Goal: Task Accomplishment & Management: Use online tool/utility

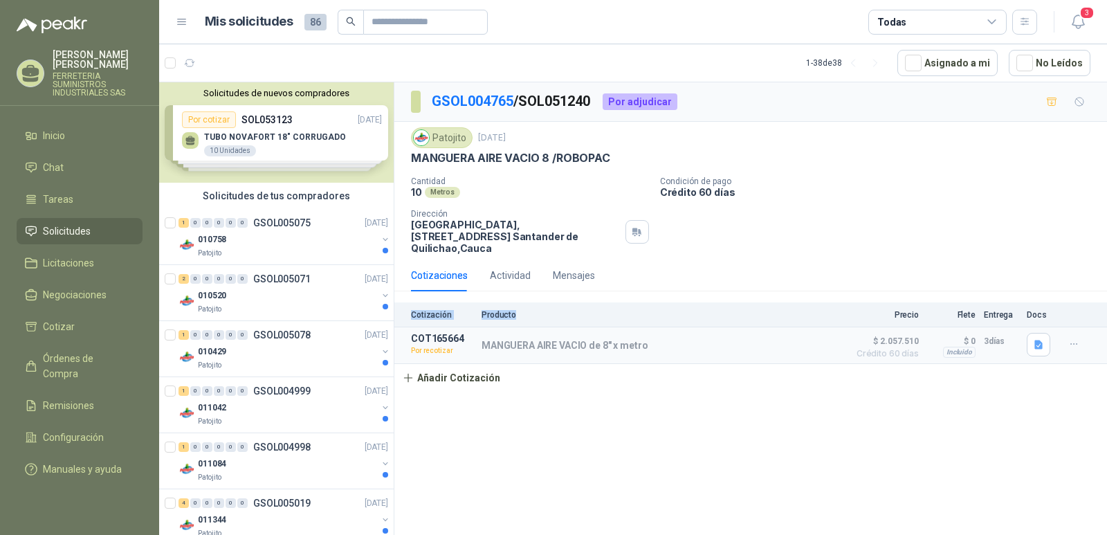
drag, startPoint x: 614, startPoint y: 331, endPoint x: 898, endPoint y: 311, distance: 284.3
click at [755, 306] on div "Cotizaciones Actividad Mensajes Cotización Producto Precio Flete Entrega Docs C…" at bounding box center [750, 325] width 712 height 132
click at [1073, 338] on icon "button" at bounding box center [1074, 344] width 12 height 12
click at [1009, 303] on button "Re-cotizar" at bounding box center [1046, 302] width 111 height 22
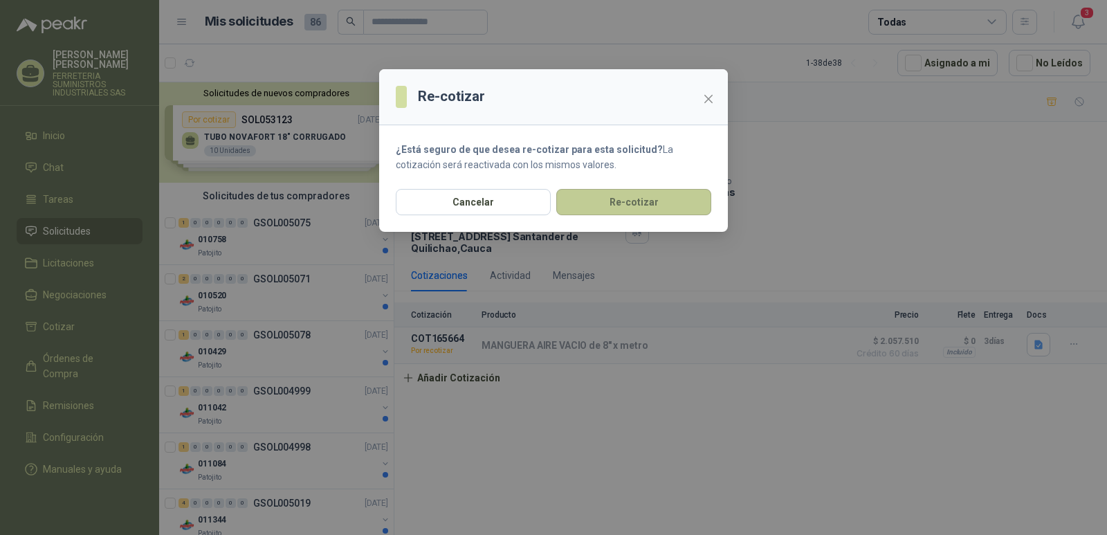
click at [608, 191] on button "Re-cotizar" at bounding box center [633, 202] width 155 height 26
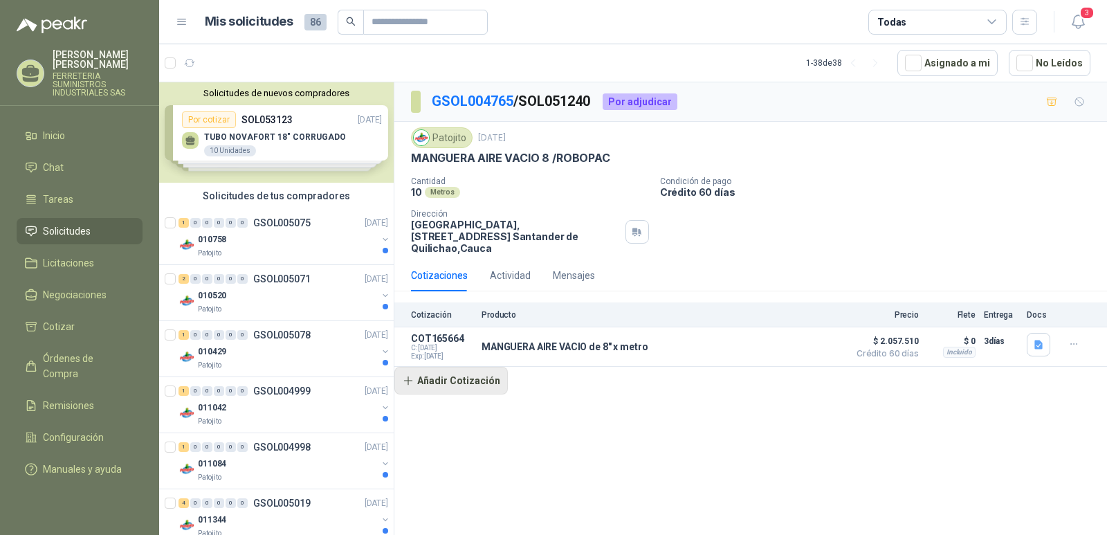
click at [452, 371] on button "Añadir Cotización" at bounding box center [450, 381] width 113 height 28
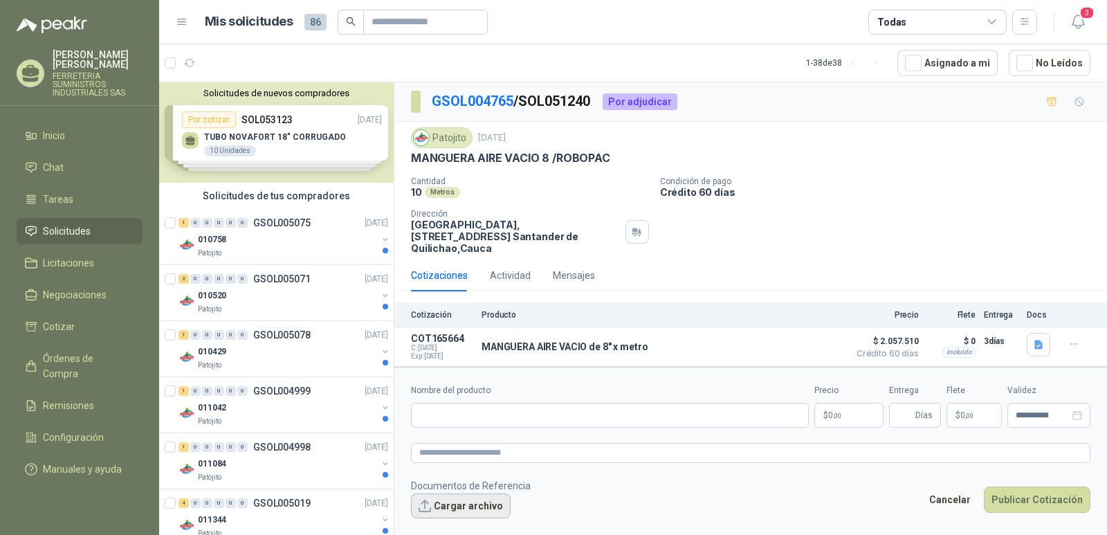
click at [466, 496] on button "Cargar archivo" at bounding box center [461, 505] width 100 height 25
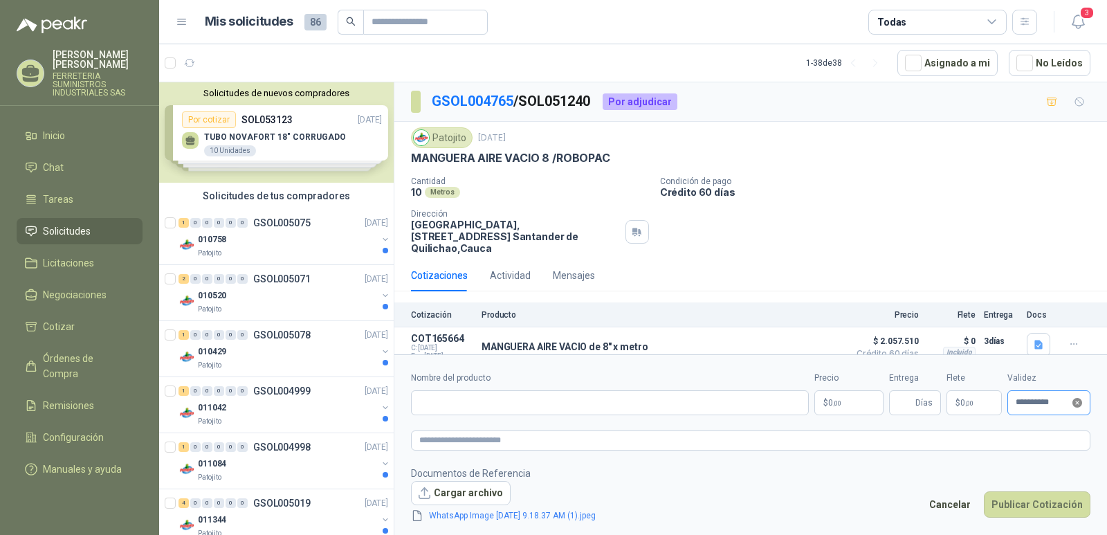
click at [1076, 405] on icon "close-circle" at bounding box center [1077, 403] width 10 height 10
click at [1079, 403] on div at bounding box center [1048, 403] width 66 height 10
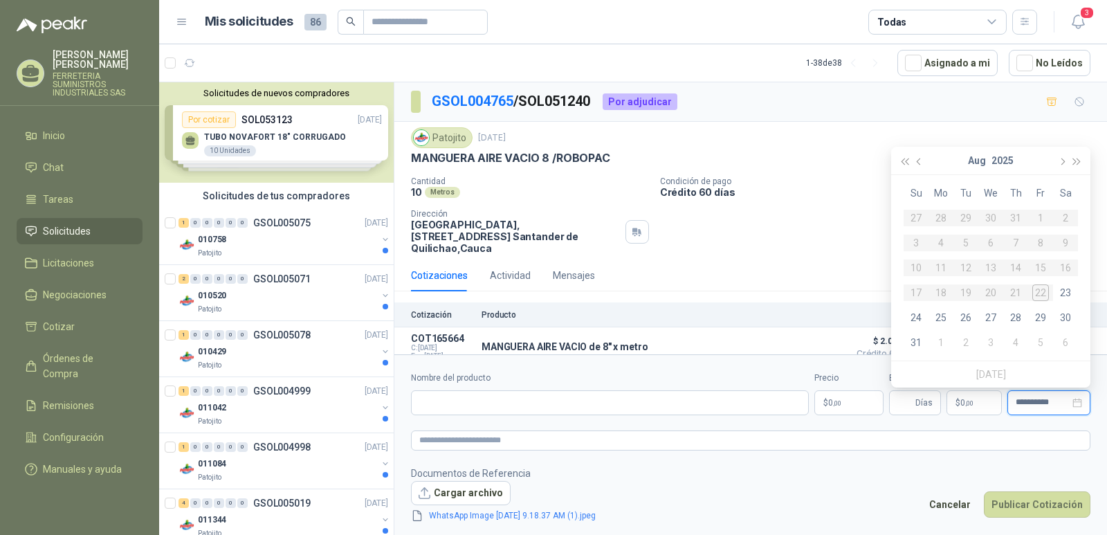
type input "**********"
click at [1042, 320] on div "29" at bounding box center [1040, 317] width 17 height 17
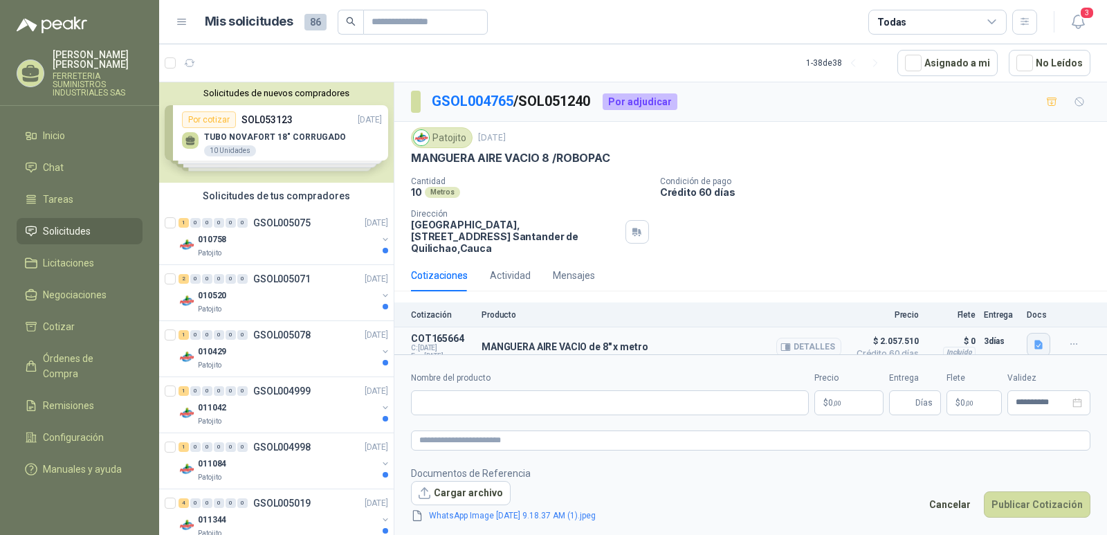
type input "**********"
click at [1036, 502] on button "Publicar Cotización" at bounding box center [1037, 504] width 107 height 26
drag, startPoint x: 647, startPoint y: 329, endPoint x: 483, endPoint y: 342, distance: 164.5
click at [483, 342] on div "MANGUERA AIRE VACIO de 8" x metro Detalles" at bounding box center [661, 345] width 360 height 28
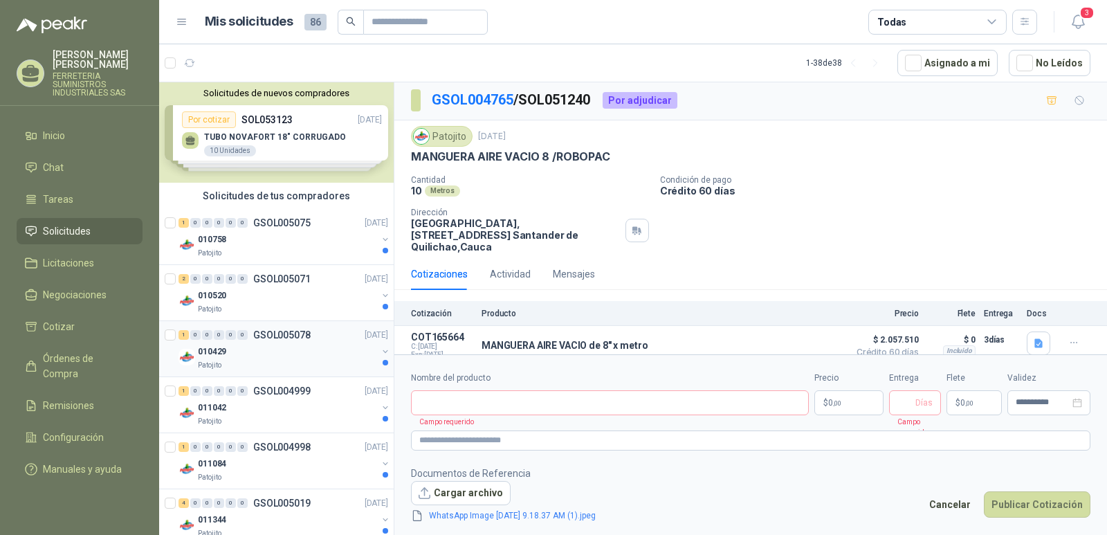
copy p "MANGUERA AIRE VACIO de 8" x metro"
click at [466, 407] on input "Nombre del producto" at bounding box center [610, 402] width 398 height 25
paste input "**********"
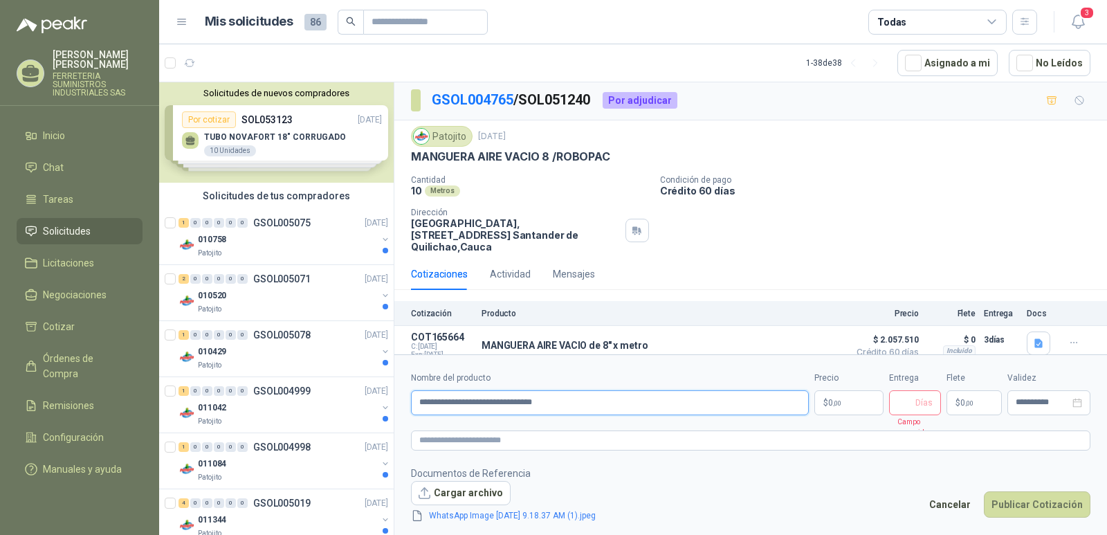
type input "**********"
click at [907, 409] on input "Entrega" at bounding box center [904, 403] width 15 height 24
type input "*"
click at [962, 404] on span "0 ,00" at bounding box center [966, 402] width 13 height 8
click at [1033, 172] on div "Patojito [DATE] MANGUERA AIRE VACIO 8 /ROBOPAC Cantidad 10 Metros Condición de …" at bounding box center [750, 189] width 679 height 127
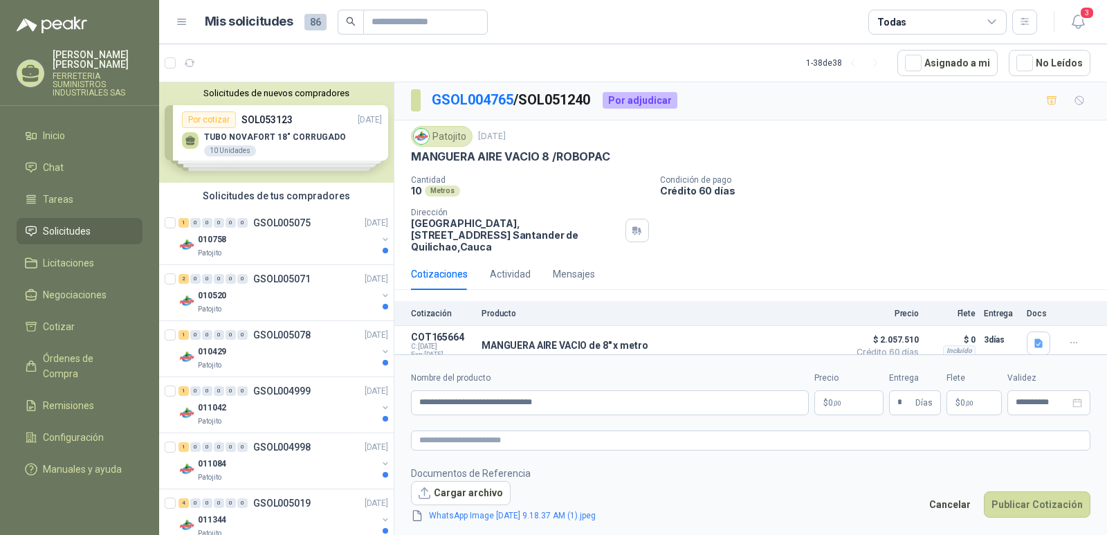
click at [829, 407] on p "$ 0 ,00" at bounding box center [848, 402] width 69 height 25
click at [1000, 192] on p "Crédito 60 días" at bounding box center [880, 191] width 441 height 12
click at [810, 336] on button "Detalles" at bounding box center [808, 345] width 65 height 19
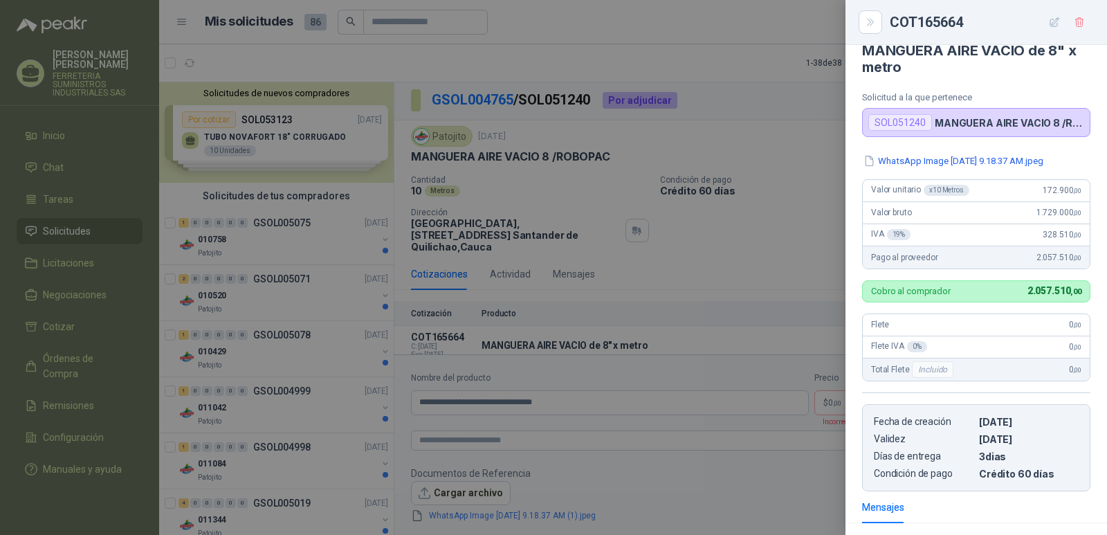
scroll to position [0, 0]
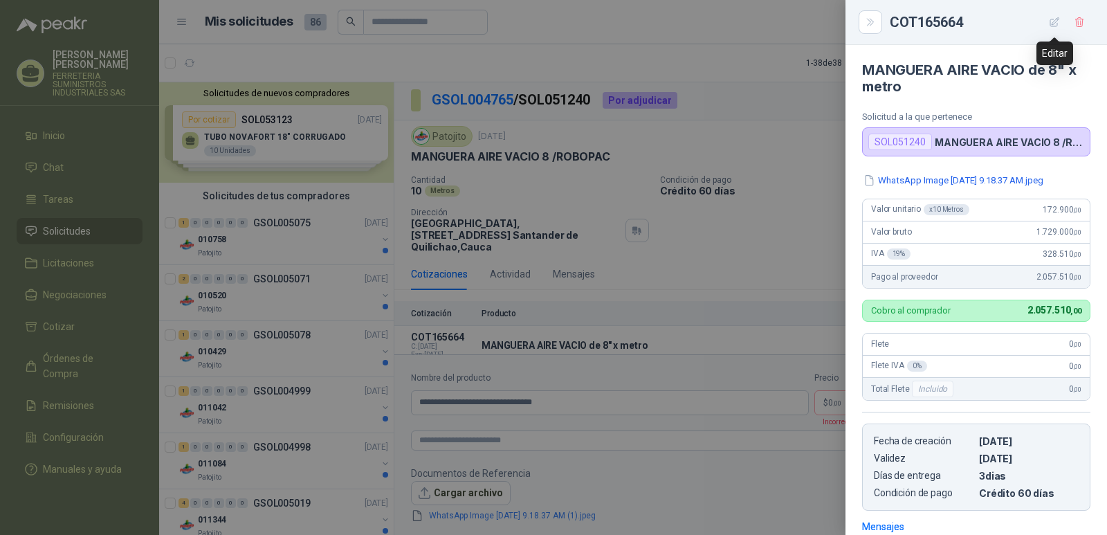
click at [1053, 27] on icon "button" at bounding box center [1055, 23] width 12 height 12
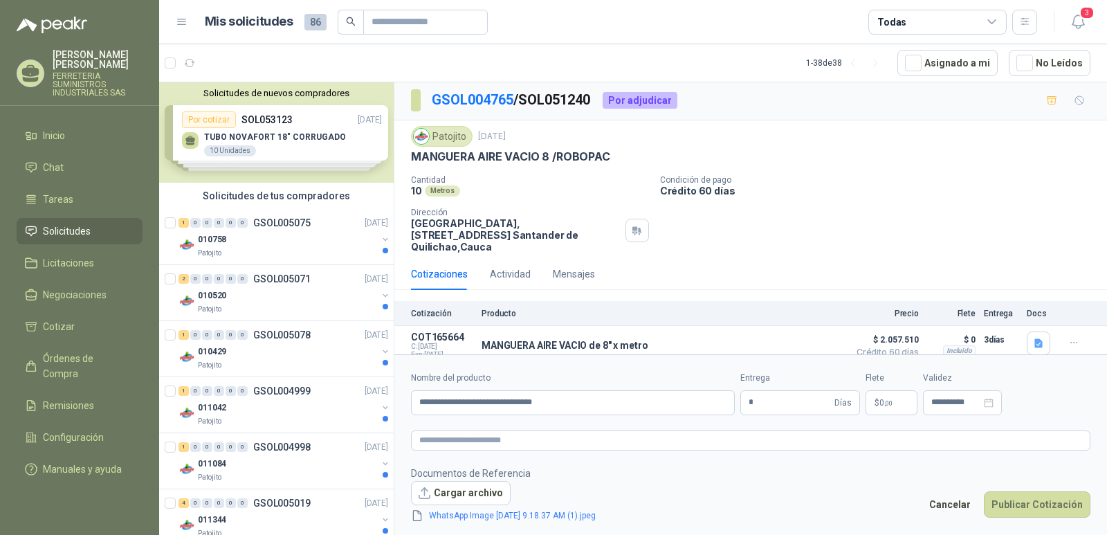
type input "**********"
click at [809, 336] on button "Detalles" at bounding box center [808, 345] width 65 height 19
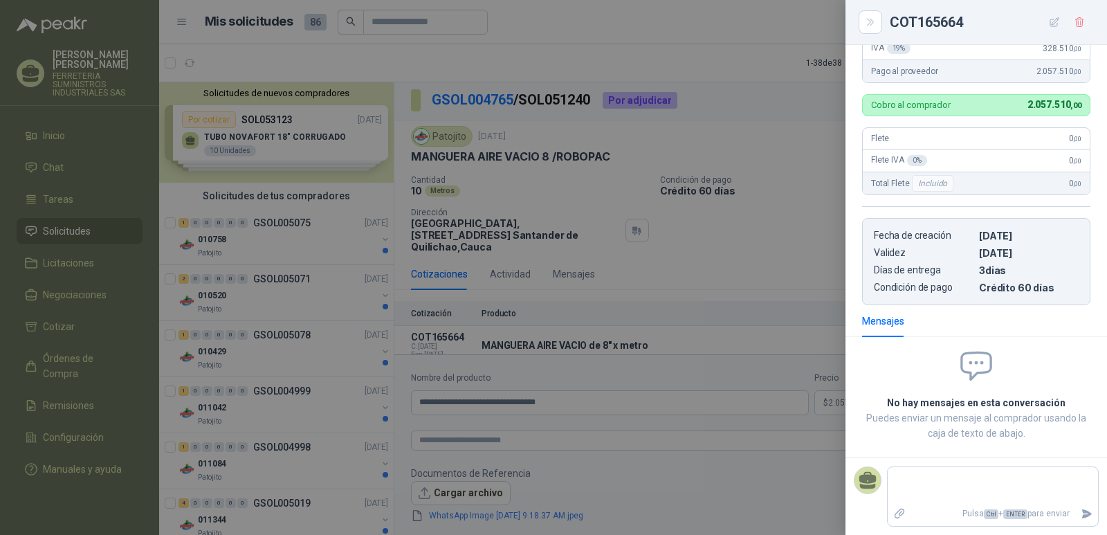
scroll to position [0, 0]
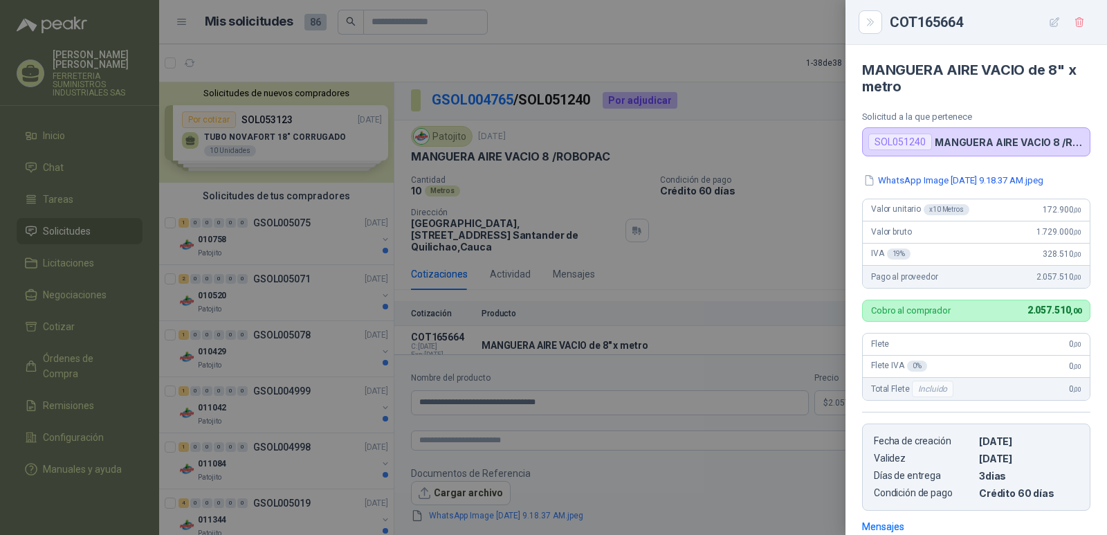
click at [1042, 210] on span "172.900 ,00" at bounding box center [1061, 210] width 39 height 10
click at [1054, 21] on icon "button" at bounding box center [1054, 21] width 9 height 9
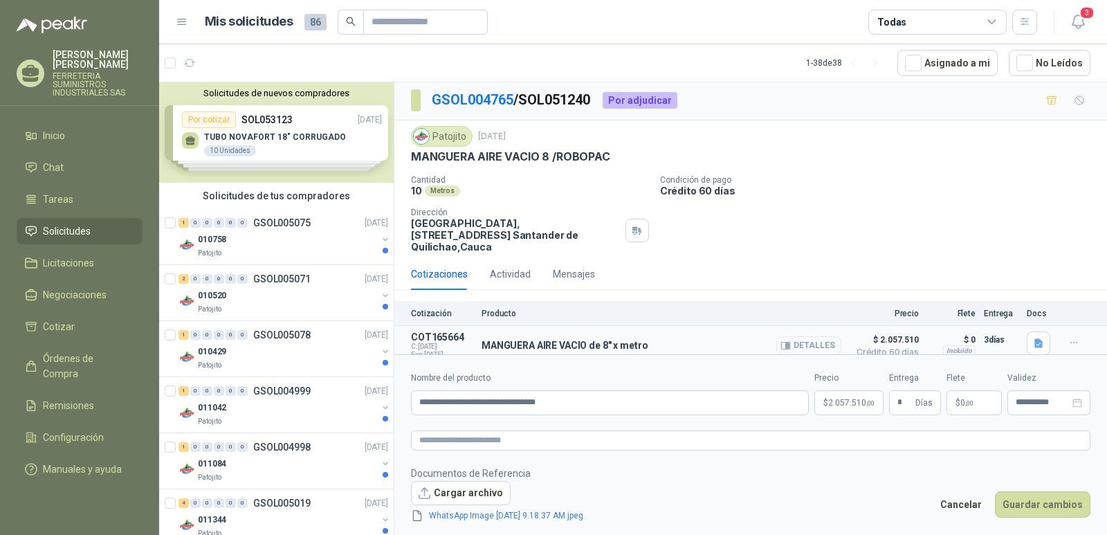
click at [791, 336] on button "Detalles" at bounding box center [808, 345] width 65 height 19
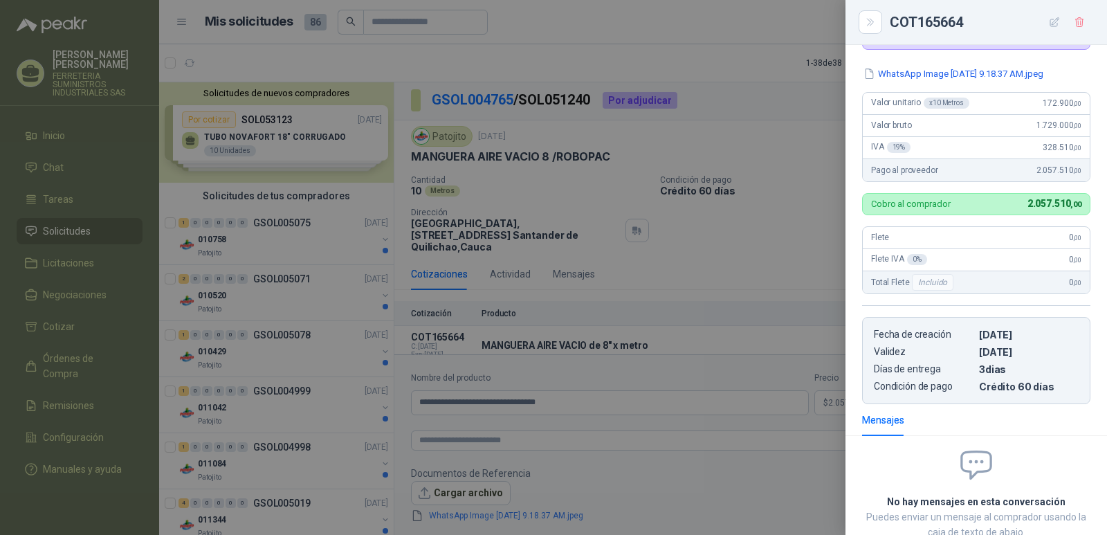
scroll to position [0, 0]
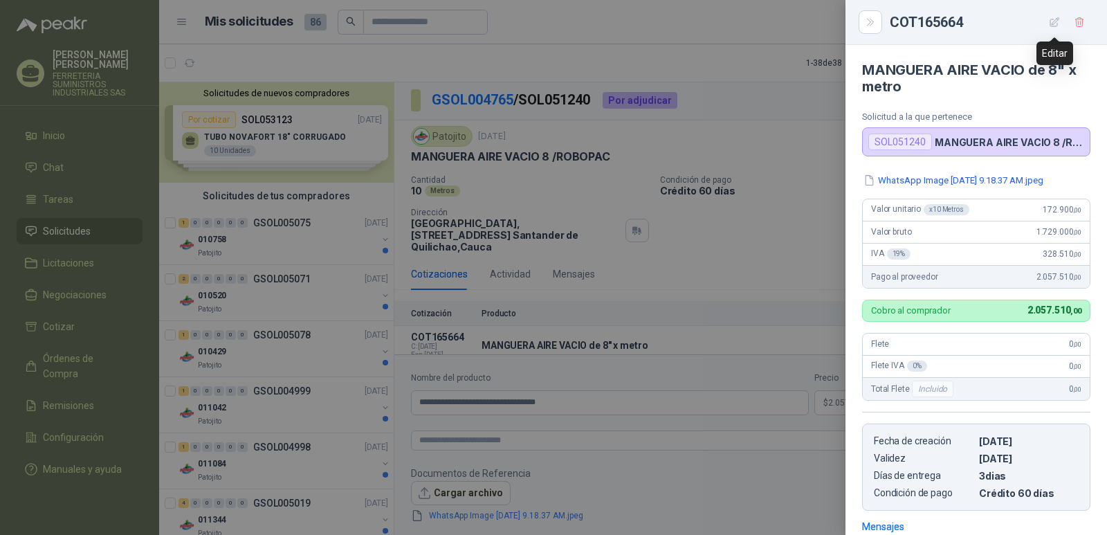
click at [1055, 23] on icon "button" at bounding box center [1054, 21] width 9 height 9
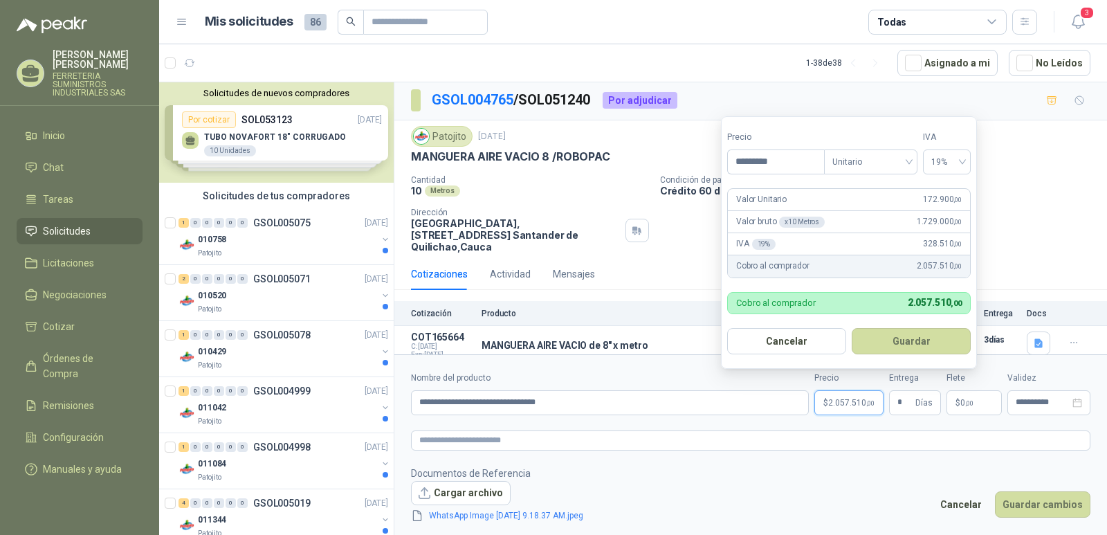
click at [838, 402] on span "2.057.510 ,00" at bounding box center [851, 402] width 46 height 8
drag, startPoint x: 780, startPoint y: 160, endPoint x: 750, endPoint y: 160, distance: 29.7
click at [750, 160] on input "*********" at bounding box center [776, 162] width 96 height 24
type input "*********"
click at [882, 342] on button "Guardar" at bounding box center [911, 341] width 119 height 26
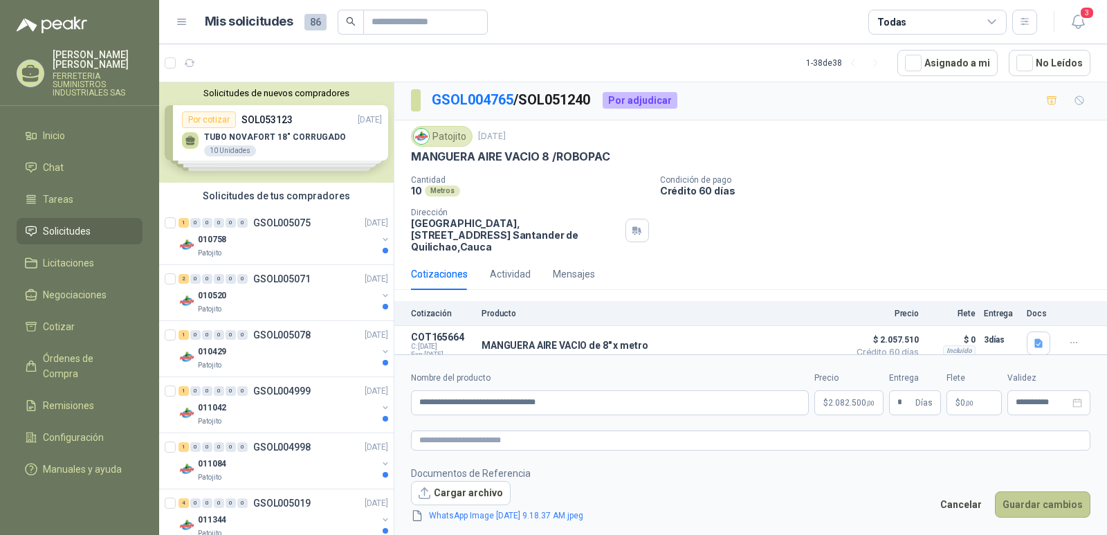
click at [1047, 504] on button "Guardar cambios" at bounding box center [1042, 504] width 95 height 26
